Goal: Task Accomplishment & Management: Complete application form

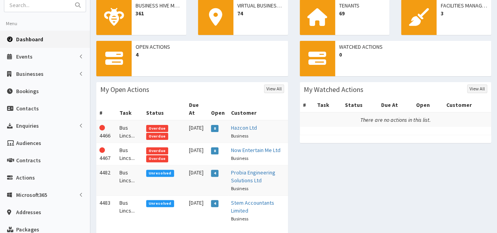
scroll to position [31, 0]
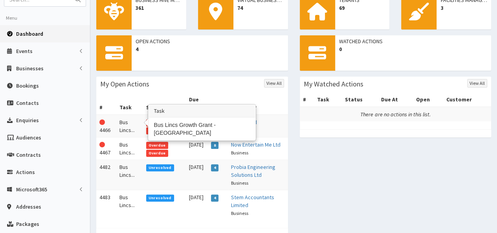
click at [128, 119] on td "Bus Lincs..." at bounding box center [129, 126] width 27 height 23
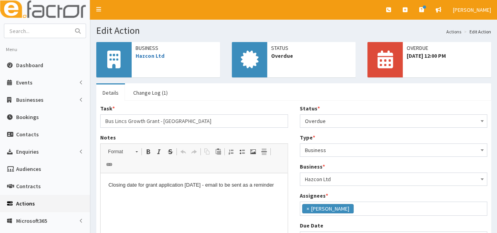
scroll to position [5, 0]
click at [334, 121] on span "Overdue" at bounding box center [393, 120] width 177 height 11
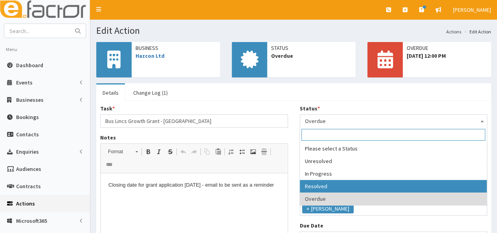
select select "3"
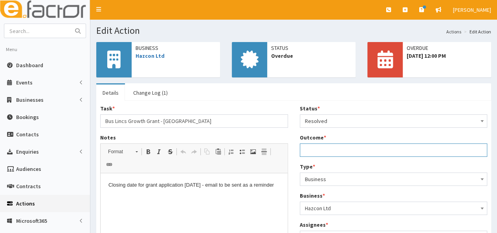
click at [339, 150] on input "Outcome *" at bounding box center [394, 149] width 188 height 13
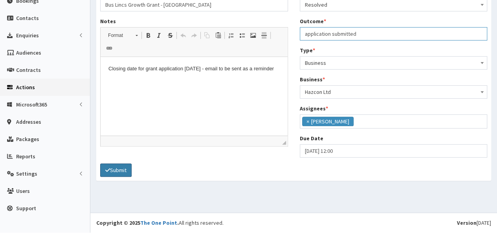
type input "application submitted"
click at [115, 171] on button "Submit" at bounding box center [115, 169] width 31 height 13
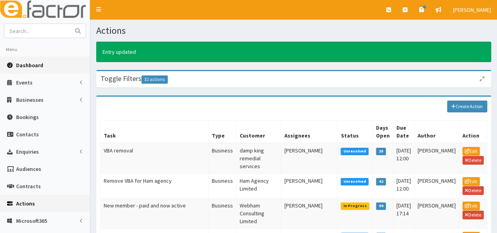
click at [28, 65] on span "Dashboard" at bounding box center [29, 65] width 27 height 7
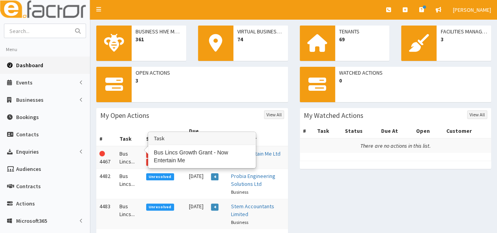
click at [128, 153] on td "Bus Lincs..." at bounding box center [129, 157] width 27 height 23
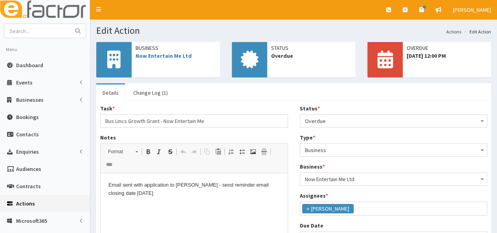
scroll to position [5, 0]
click at [375, 120] on span "Overdue" at bounding box center [393, 120] width 177 height 11
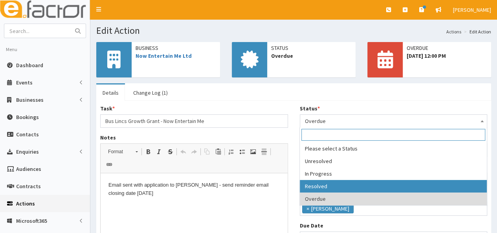
select select "3"
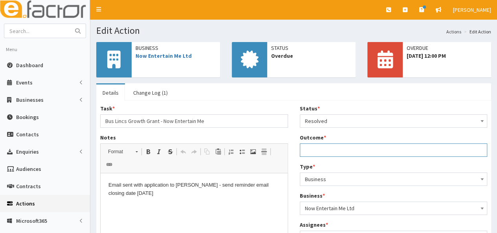
click at [334, 150] on input "Outcome *" at bounding box center [394, 149] width 188 height 13
type input "application submitted"
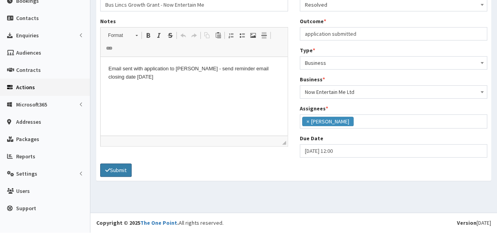
click at [119, 168] on button "Submit" at bounding box center [115, 169] width 31 height 13
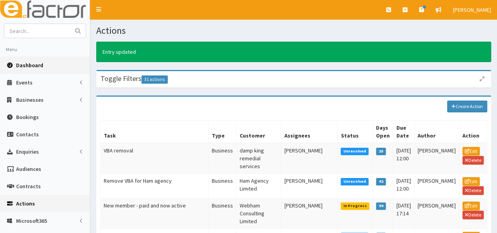
click at [23, 64] on span "Dashboard" at bounding box center [29, 65] width 27 height 7
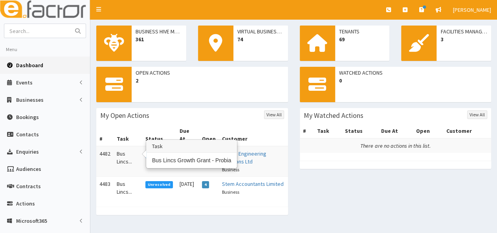
click at [119, 146] on td "Bus Lincs..." at bounding box center [127, 161] width 29 height 31
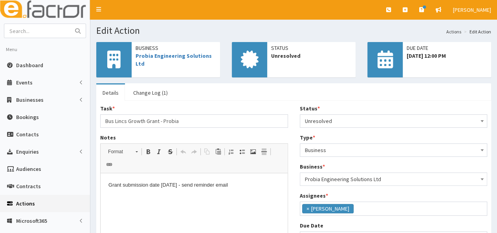
scroll to position [5, 0]
